Goal: Task Accomplishment & Management: Manage account settings

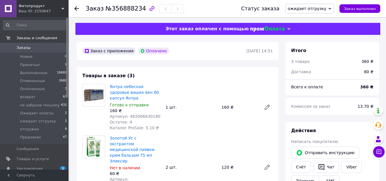
scroll to position [166, 0]
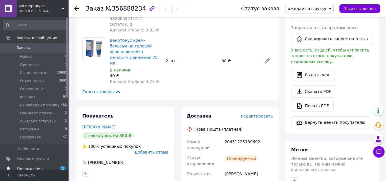
drag, startPoint x: 23, startPoint y: 50, endPoint x: 32, endPoint y: 169, distance: 119.0
click at [23, 50] on span "Заказы" at bounding box center [24, 47] width 14 height 5
click at [32, 169] on span "Уведомления" at bounding box center [30, 168] width 26 height 5
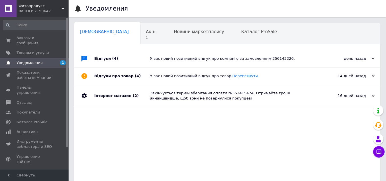
click at [24, 60] on span "Уведомления" at bounding box center [30, 62] width 26 height 5
click at [146, 33] on span "Акції" at bounding box center [151, 31] width 11 height 5
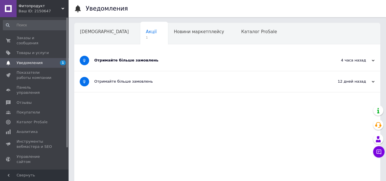
click at [132, 60] on div "Отримайте більше замовлень" at bounding box center [205, 60] width 223 height 5
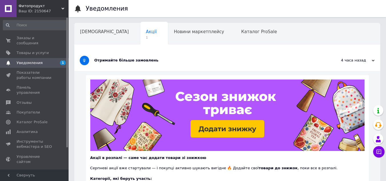
click at [132, 60] on div "Отримайте більше замовлень" at bounding box center [205, 60] width 223 height 5
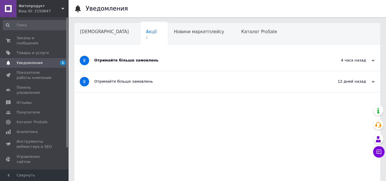
click at [132, 60] on div "Отримайте більше замовлень" at bounding box center [205, 60] width 223 height 5
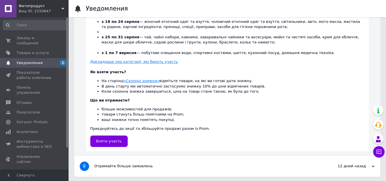
scroll to position [183, 0]
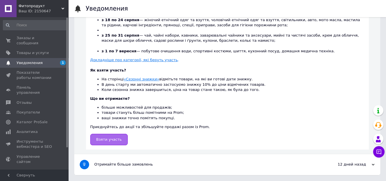
click at [106, 139] on span "Взяти участь" at bounding box center [109, 139] width 26 height 4
click at [37, 39] on span "Заказы и сообщения" at bounding box center [35, 40] width 36 height 10
